Goal: Task Accomplishment & Management: Manage account settings

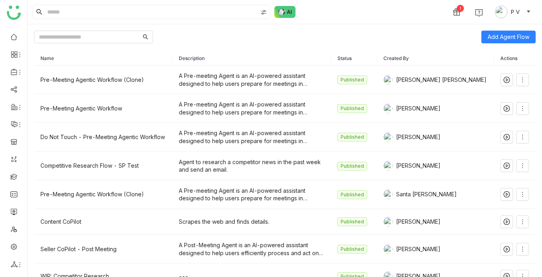
click at [300, 13] on div "1 P V" at bounding box center [285, 12] width 515 height 24
click at [288, 12] on img at bounding box center [285, 12] width 21 height 12
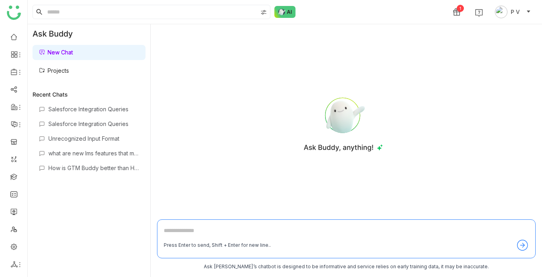
click at [69, 69] on link "Projects" at bounding box center [54, 70] width 30 height 7
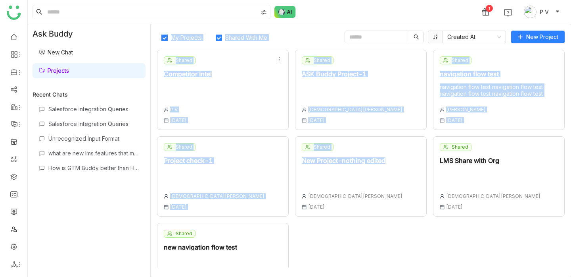
drag, startPoint x: 151, startPoint y: 25, endPoint x: 439, endPoint y: 183, distance: 328.5
click at [439, 183] on gtmb-ask-buddy-projects-listing "My Projects Shared With Me Created At New Project Shared Competitor Intel P V […" at bounding box center [361, 150] width 421 height 252
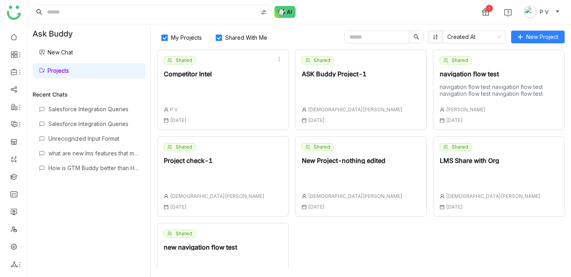
click at [79, 231] on div "Salesforce Integration Queries Salesforce Integration Queries Unrecognized Inpu…" at bounding box center [89, 184] width 113 height 165
drag, startPoint x: 129, startPoint y: 200, endPoint x: 4, endPoint y: -17, distance: 250.8
click at [4, 0] on html "1 P V Ask Buddy New Chat Projects Recent Chats Salesforce Integration Queries S…" at bounding box center [285, 138] width 571 height 277
click at [386, 18] on div "1 P V" at bounding box center [300, 12] width 544 height 24
drag, startPoint x: 154, startPoint y: 30, endPoint x: 543, endPoint y: 246, distance: 444.6
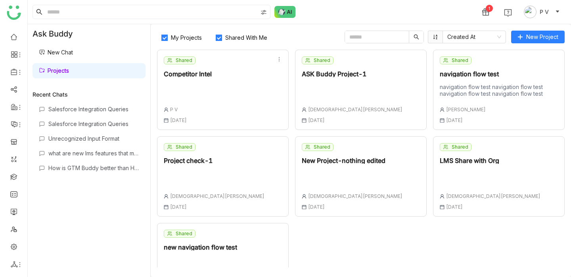
click at [542, 246] on div "My Projects Shared With Me Created At New Project Shared Competitor Intel P V […" at bounding box center [361, 150] width 421 height 252
click at [69, 72] on link "Projects" at bounding box center [54, 70] width 30 height 7
click at [354, 16] on div "1 P V" at bounding box center [300, 12] width 544 height 24
click at [15, 248] on link at bounding box center [13, 245] width 7 height 7
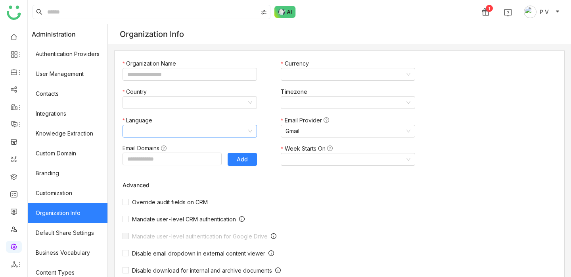
type input "*******"
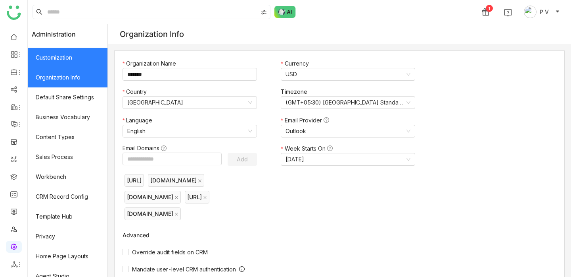
scroll to position [144, 0]
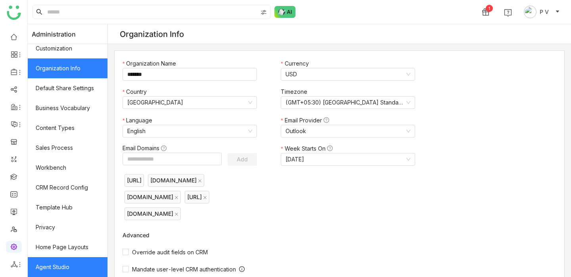
click at [63, 265] on link "Agent Studio" at bounding box center [68, 267] width 80 height 20
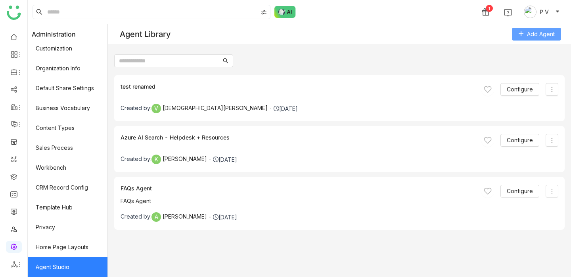
click at [542, 33] on span "Add Agent" at bounding box center [541, 34] width 28 height 9
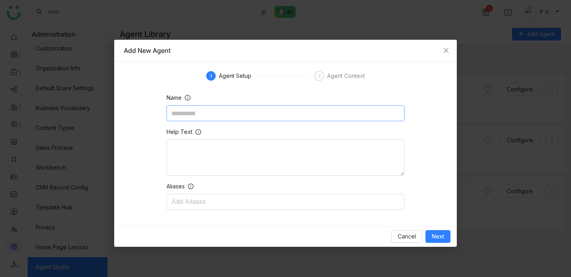
click at [274, 114] on input at bounding box center [286, 113] width 238 height 16
type input "***"
click at [242, 148] on textarea at bounding box center [286, 157] width 238 height 36
type textarea "****"
click at [237, 209] on nz-select-top-control "Add Aliases" at bounding box center [286, 202] width 238 height 16
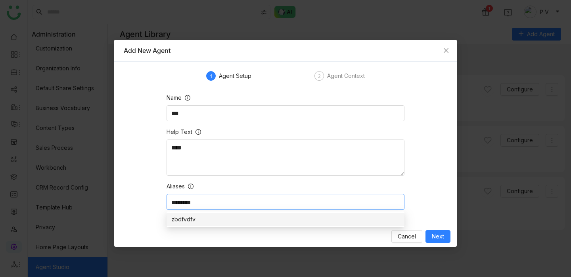
type input "********"
click at [347, 77] on div "Agent Context" at bounding box center [346, 76] width 38 height 10
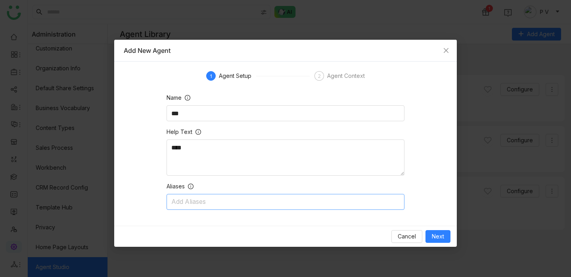
click at [229, 201] on nz-select-top-control "Add Aliases" at bounding box center [286, 202] width 238 height 16
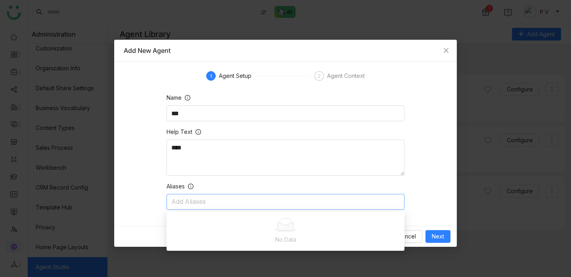
click at [332, 75] on div "Agent Context" at bounding box center [346, 76] width 38 height 10
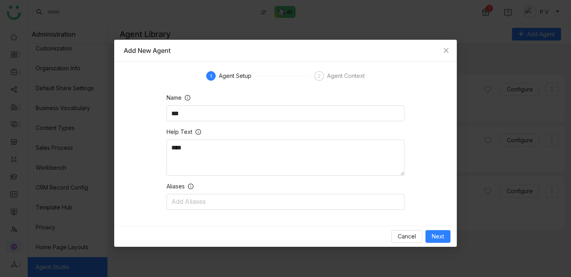
click at [446, 242] on div "Cancel Next" at bounding box center [285, 235] width 343 height 21
click at [436, 233] on span "Next" at bounding box center [438, 236] width 12 height 9
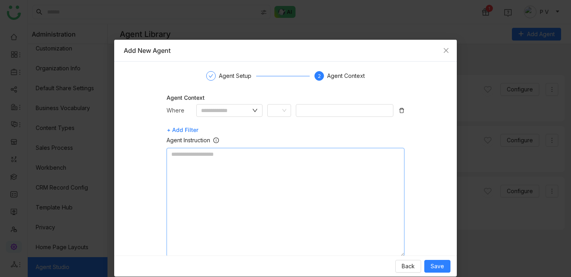
scroll to position [17, 0]
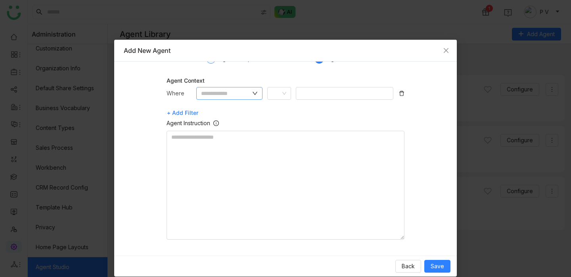
click at [251, 94] on nz-input-group at bounding box center [229, 93] width 67 height 13
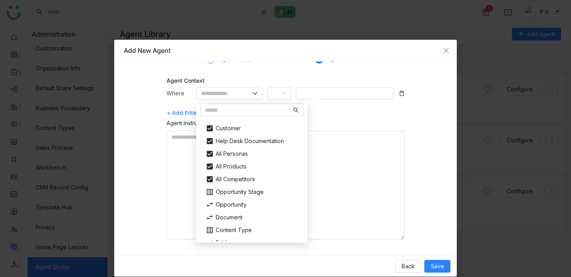
click at [333, 109] on div "+ Add Filter" at bounding box center [286, 112] width 238 height 13
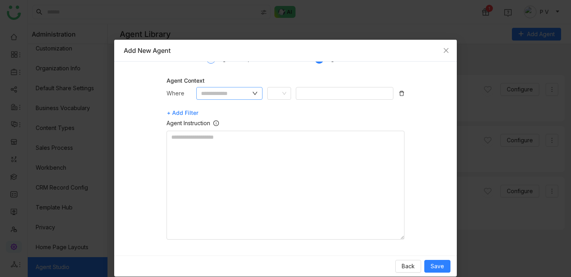
click at [256, 94] on icon at bounding box center [255, 93] width 5 height 3
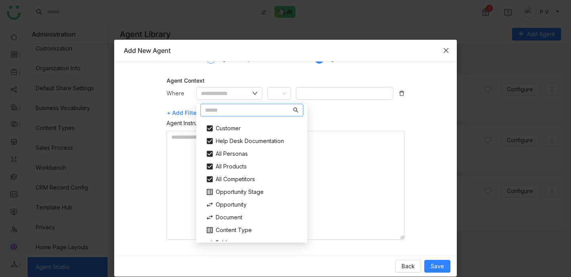
click at [443, 53] on icon "Close" at bounding box center [446, 50] width 6 height 6
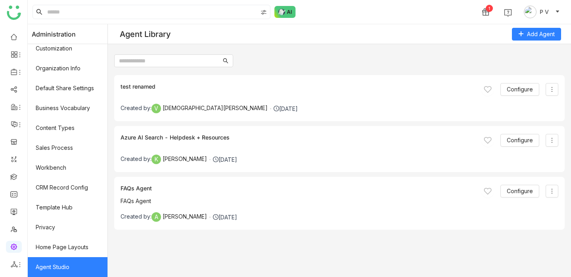
scroll to position [0, 0]
click at [542, 87] on icon at bounding box center [552, 89] width 6 height 6
click at [513, 89] on span "Configure" at bounding box center [520, 89] width 26 height 9
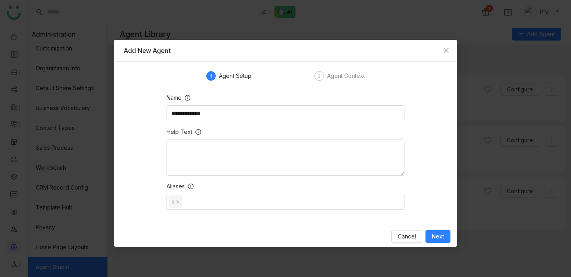
click at [337, 78] on div "Agent Context" at bounding box center [346, 76] width 38 height 10
click at [445, 238] on button "Next" at bounding box center [438, 236] width 25 height 13
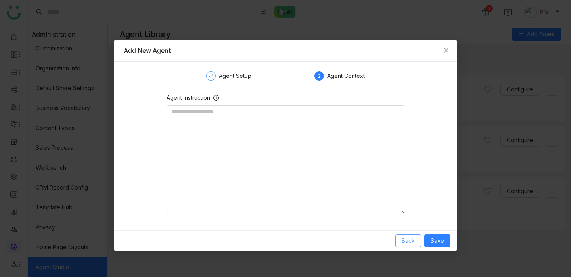
click at [412, 241] on span "Back" at bounding box center [408, 240] width 13 height 9
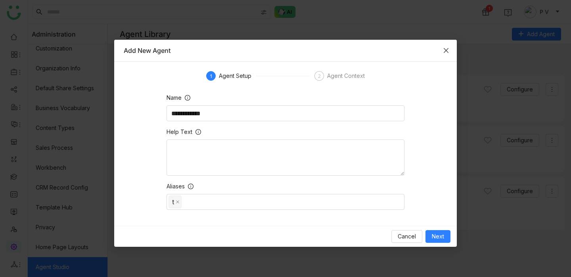
click at [448, 54] on span "Close" at bounding box center [446, 50] width 21 height 21
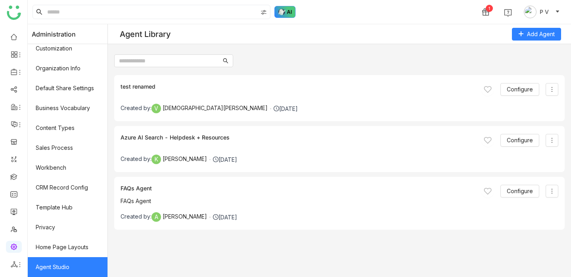
click at [287, 12] on img at bounding box center [285, 12] width 21 height 12
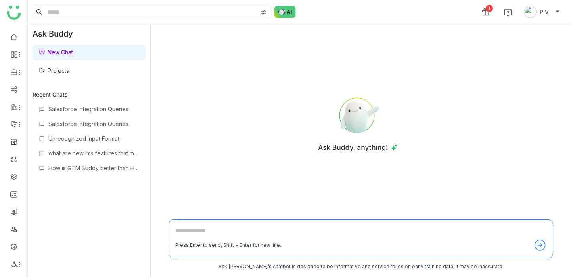
click at [53, 73] on link "Projects" at bounding box center [54, 70] width 30 height 7
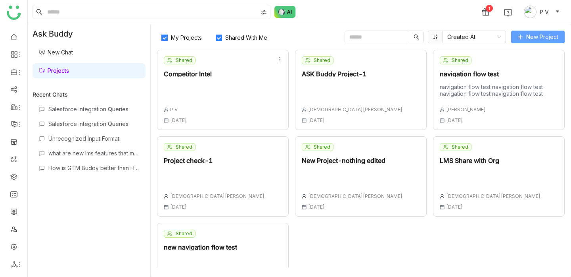
click at [542, 38] on span "New Project" at bounding box center [543, 37] width 32 height 9
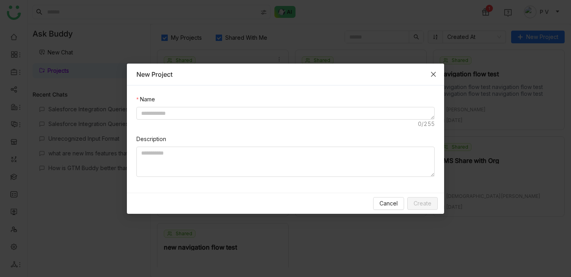
click at [442, 80] on span "Close" at bounding box center [433, 73] width 21 height 21
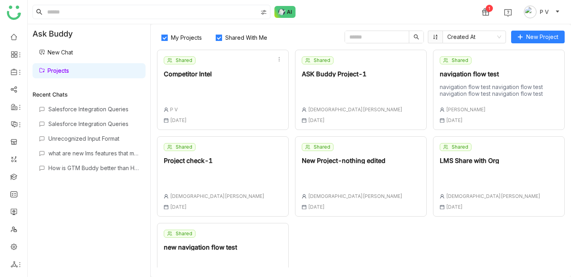
click at [230, 87] on div "Shared Competitor Intel P V [DATE]" at bounding box center [223, 90] width 132 height 80
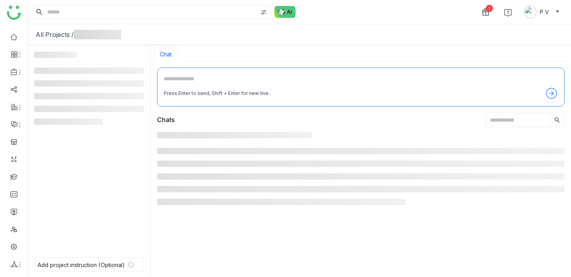
click at [197, 78] on textarea at bounding box center [361, 80] width 394 height 13
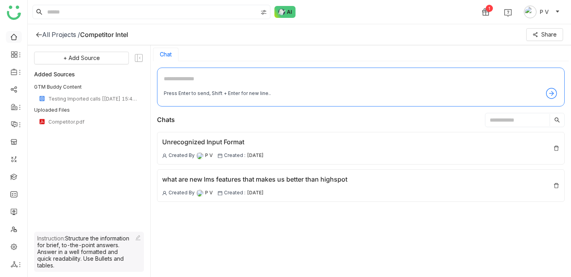
click at [17, 36] on link at bounding box center [13, 36] width 7 height 7
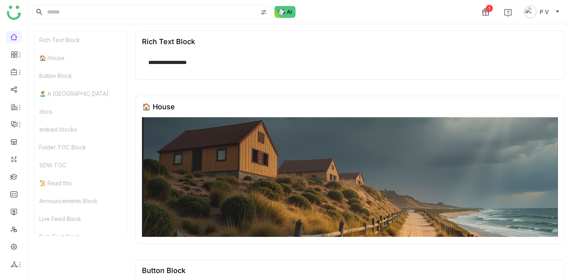
scroll to position [23, 0]
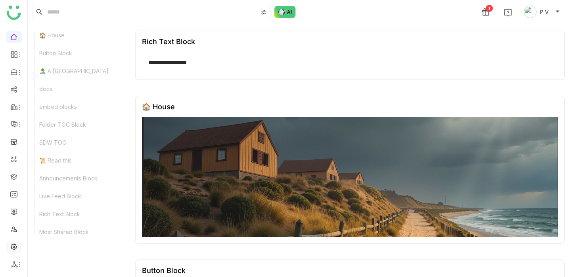
click at [13, 243] on link at bounding box center [13, 245] width 7 height 7
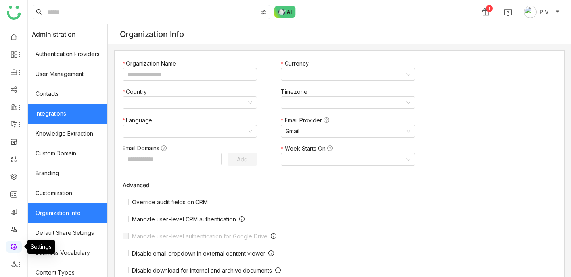
type input "*******"
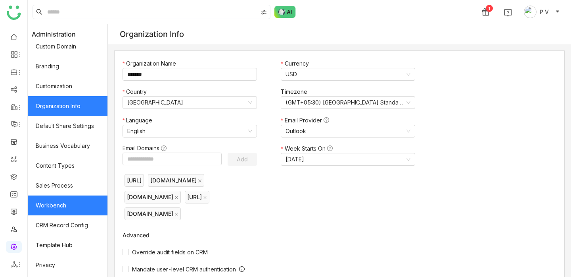
scroll to position [144, 0]
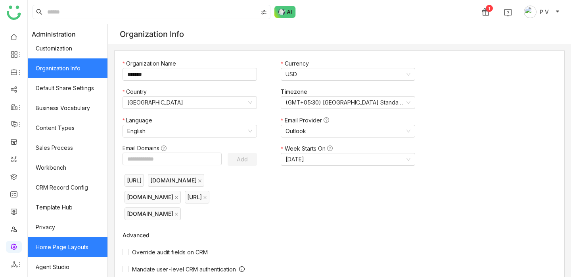
click at [62, 250] on link "Home Page Layouts" at bounding box center [68, 247] width 80 height 20
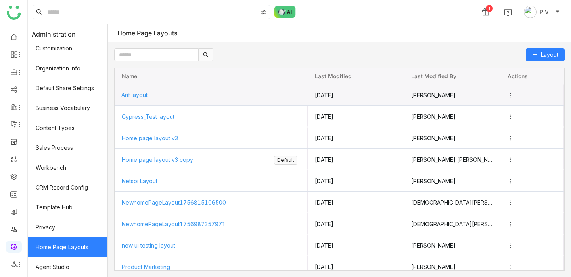
click at [138, 94] on span "Arif layout" at bounding box center [134, 94] width 26 height 7
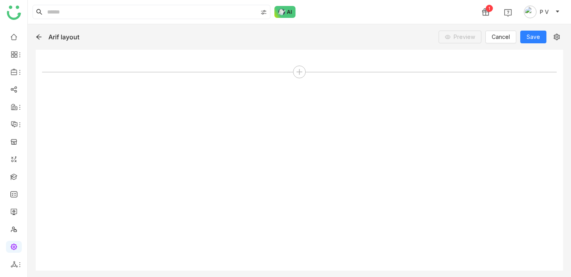
click at [35, 39] on div "Arif layout Preview Cancel Save" at bounding box center [300, 150] width 544 height 252
click at [40, 36] on icon at bounding box center [39, 37] width 6 height 6
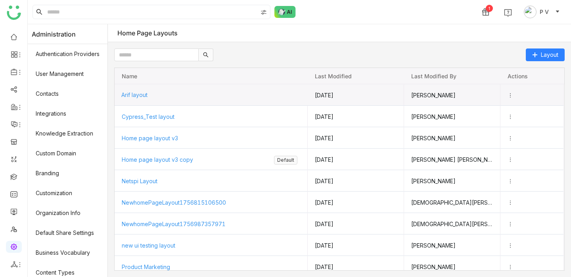
click at [150, 92] on div "Arif layout" at bounding box center [211, 94] width 180 height 21
click at [131, 100] on div "Arif layout" at bounding box center [211, 94] width 180 height 21
click at [133, 97] on span "Arif layout" at bounding box center [134, 94] width 26 height 7
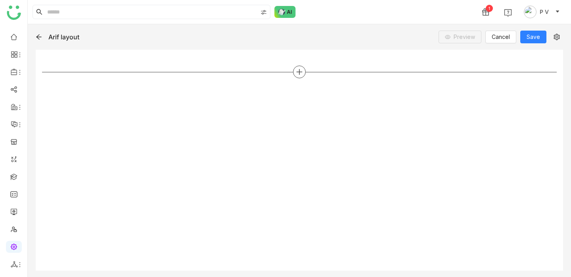
click at [300, 75] on icon at bounding box center [299, 71] width 7 height 7
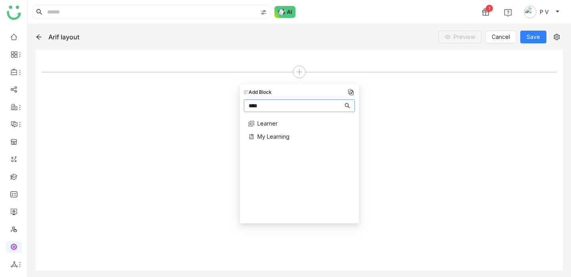
type input "****"
click at [270, 124] on span "Learner" at bounding box center [268, 123] width 20 height 8
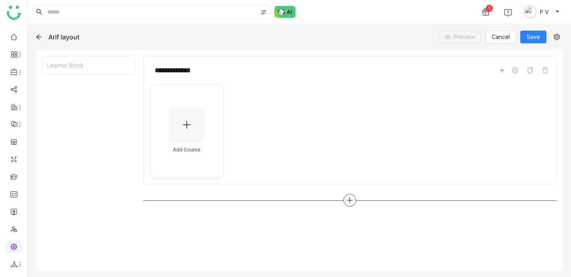
click at [348, 199] on icon at bounding box center [349, 199] width 7 height 7
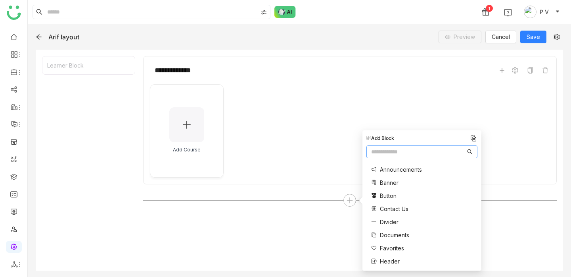
type input "*"
type input "**"
click at [406, 182] on span "My Learning" at bounding box center [396, 182] width 32 height 8
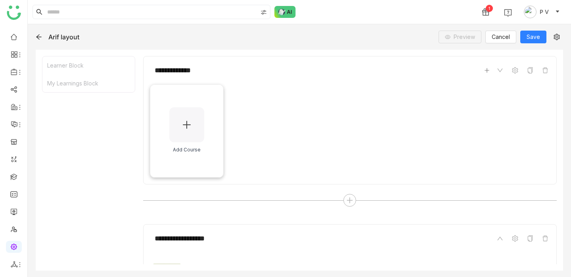
click at [195, 129] on div at bounding box center [186, 124] width 35 height 35
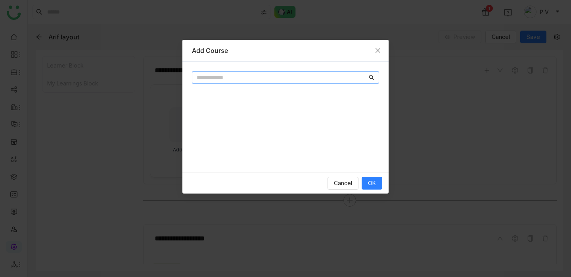
click at [235, 81] on input "text" at bounding box center [282, 77] width 171 height 9
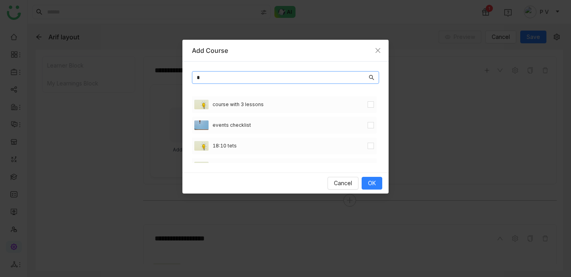
type input "*"
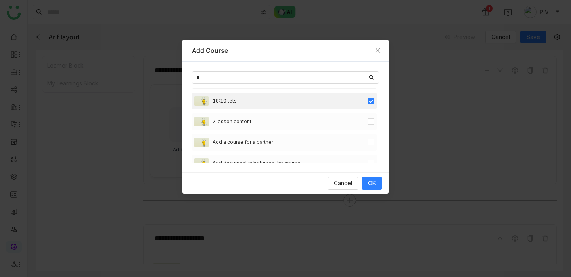
scroll to position [45, 0]
click at [373, 185] on span "OK" at bounding box center [372, 183] width 8 height 9
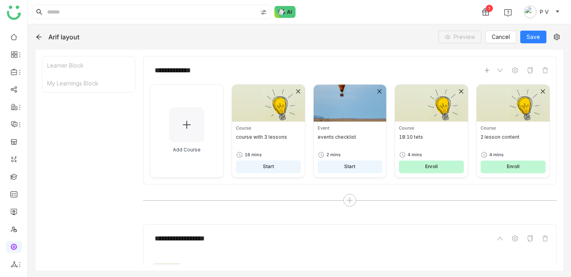
click at [41, 37] on icon at bounding box center [39, 37] width 6 height 6
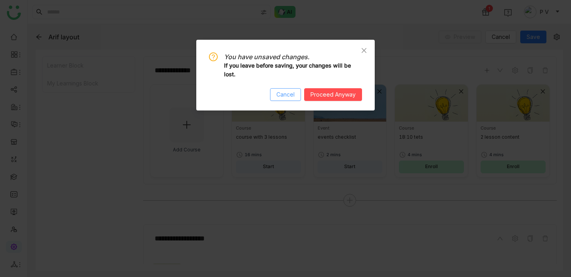
click at [286, 95] on span "Cancel" at bounding box center [286, 94] width 18 height 9
